Goal: Task Accomplishment & Management: Use online tool/utility

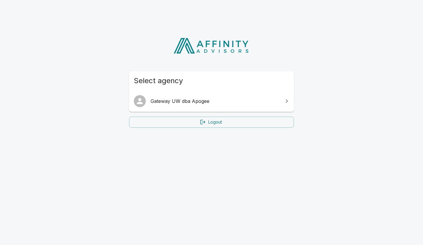
click at [166, 102] on span "Gateway UW dba Apogee" at bounding box center [215, 100] width 129 height 7
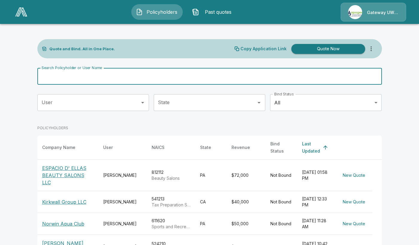
click at [63, 78] on input "Search Policyholder or User Name" at bounding box center [206, 76] width 338 height 17
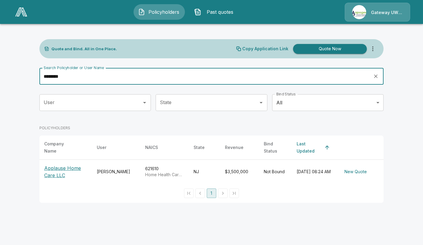
type input "********"
click at [88, 167] on th "Applause Home Care LLC" at bounding box center [65, 172] width 53 height 24
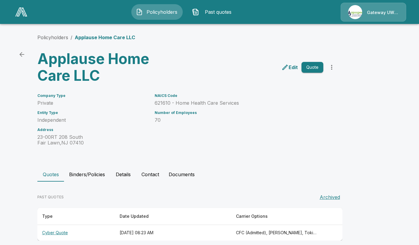
scroll to position [7, 0]
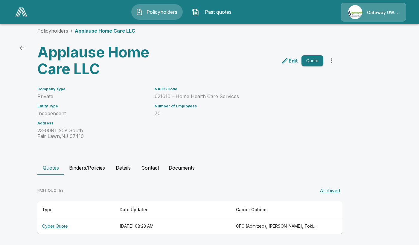
click at [55, 226] on th "Cyber Quote" at bounding box center [75, 226] width 77 height 16
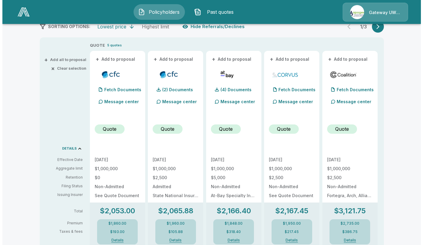
scroll to position [156, 0]
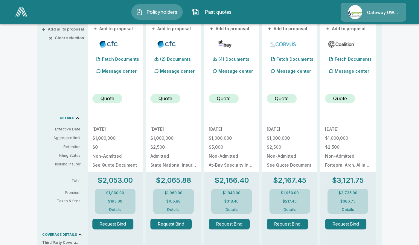
click at [176, 223] on button "Request Bind" at bounding box center [170, 223] width 41 height 11
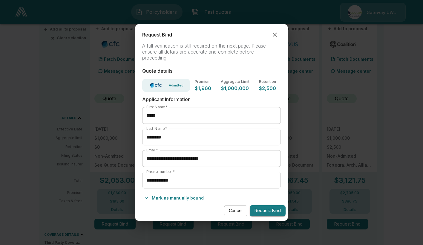
click at [181, 199] on button "Mark as manually bound" at bounding box center [174, 198] width 64 height 10
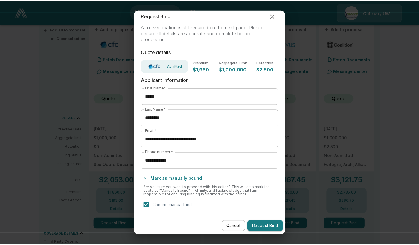
scroll to position [6, 0]
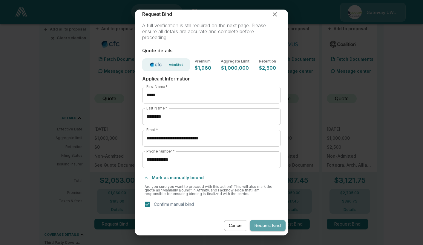
click at [268, 226] on button "Request Bind" at bounding box center [268, 225] width 36 height 11
